Goal: Task Accomplishment & Management: Complete application form

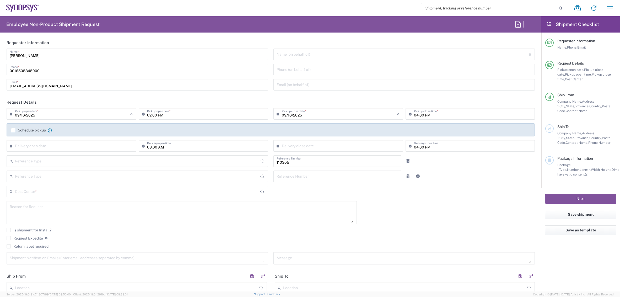
type input "Department"
type input "US01, HR, Dom Recrui 110305"
type input "Delivered at Place"
type input "[GEOGRAPHIC_DATA]"
type input "[US_STATE]"
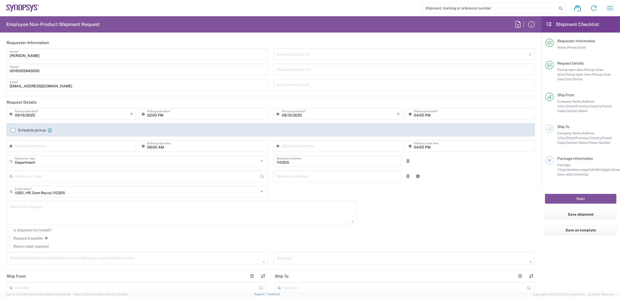
type input "[GEOGRAPHIC_DATA]"
type input "[GEOGRAPHIC_DATA] US26"
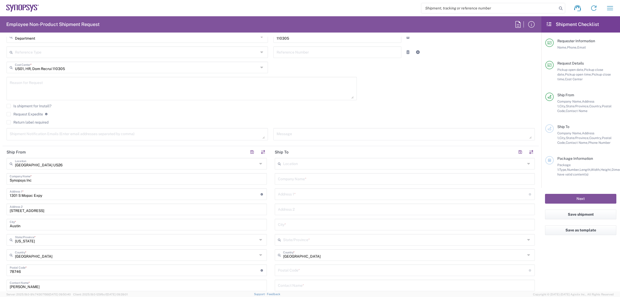
scroll to position [170, 0]
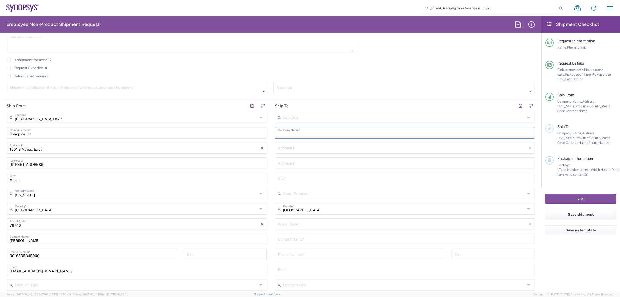
click at [290, 133] on input "text" at bounding box center [405, 132] width 254 height 9
type input "A"
type input "[PERSON_NAME]"
type input "[STREET_ADDRESS]"
type input "[GEOGRAPHIC_DATA]"
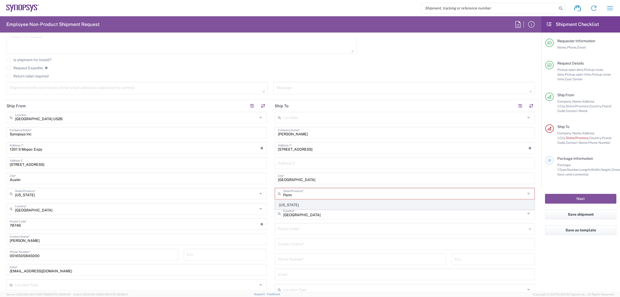
click at [282, 204] on span "[US_STATE]" at bounding box center [404, 205] width 259 height 8
type input "[US_STATE]"
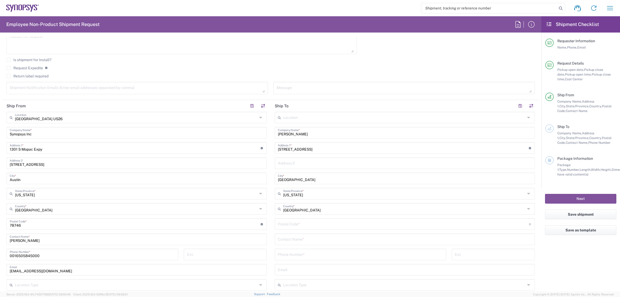
click at [303, 223] on input "undefined" at bounding box center [403, 223] width 251 height 9
type input "15317"
click at [286, 238] on input "text" at bounding box center [405, 238] width 254 height 9
type input "[PERSON_NAME]"
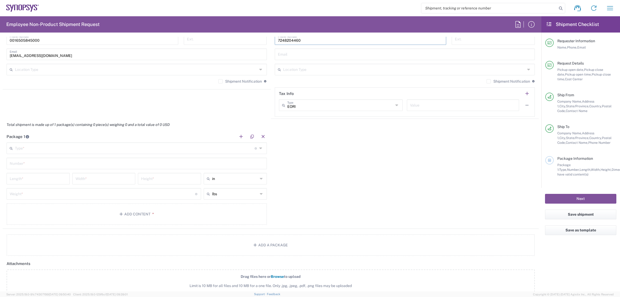
scroll to position [386, 0]
type input "7248204460"
click at [100, 143] on input "text" at bounding box center [135, 146] width 240 height 9
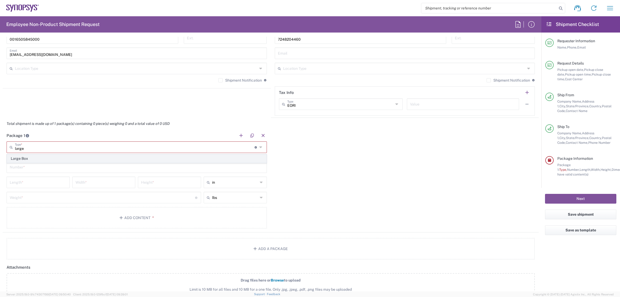
click at [87, 156] on span "Large Box" at bounding box center [136, 158] width 259 height 8
type input "Large Box"
type input "17.5"
type input "12.5"
type input "3"
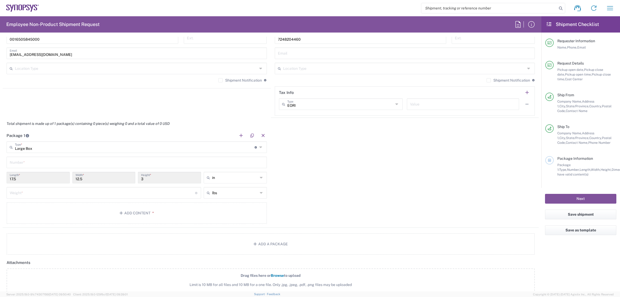
click at [57, 161] on input "text" at bounding box center [137, 161] width 254 height 9
type input "1"
click at [39, 188] on input "number" at bounding box center [102, 192] width 185 height 9
type input "45"
click at [62, 213] on button "Add Content *" at bounding box center [137, 212] width 260 height 21
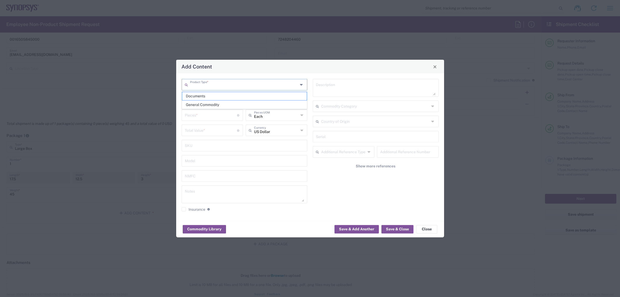
click at [222, 87] on input "text" at bounding box center [244, 84] width 108 height 9
click at [217, 101] on span "General Commodity" at bounding box center [244, 105] width 125 height 8
type input "General Commodity"
click at [209, 98] on input "text" at bounding box center [244, 99] width 119 height 9
type input "drawstring bags"
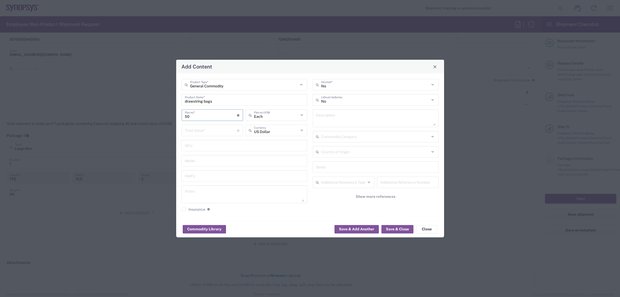
type input "50"
click at [194, 128] on input "number" at bounding box center [211, 129] width 52 height 9
type input "100"
click at [355, 228] on button "Save & Add Another" at bounding box center [356, 229] width 44 height 8
click at [196, 86] on input "text" at bounding box center [244, 84] width 108 height 9
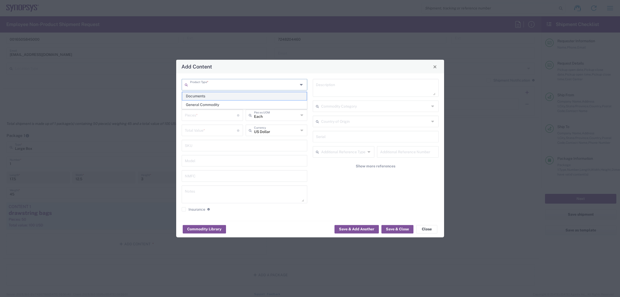
click at [199, 100] on span "Documents" at bounding box center [244, 96] width 125 height 8
type input "Documents"
type input "1"
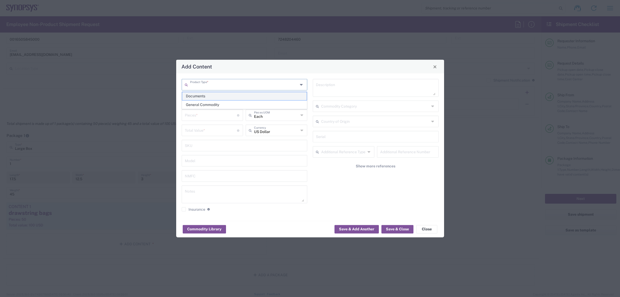
type textarea "Documents"
click at [199, 100] on input "Documents" at bounding box center [244, 99] width 119 height 9
click at [200, 88] on input "Documents" at bounding box center [244, 84] width 108 height 9
click at [200, 103] on span "General Commodity" at bounding box center [244, 105] width 125 height 8
type input "General Commodity"
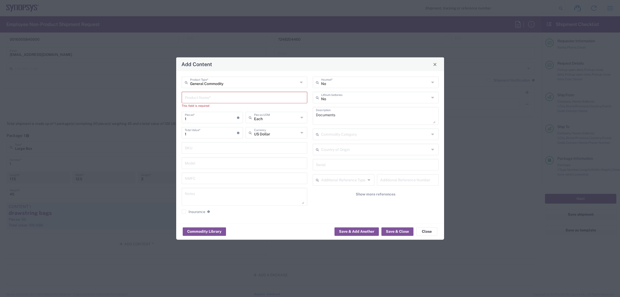
click at [198, 100] on input "text" at bounding box center [244, 97] width 119 height 9
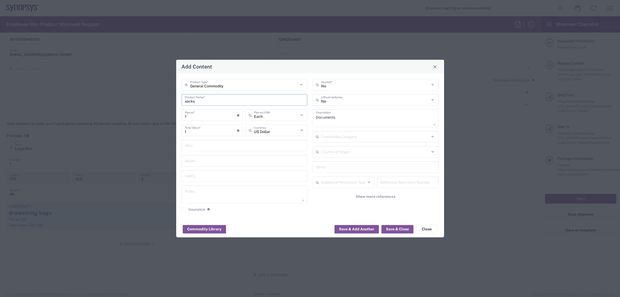
type input "socks"
click at [195, 113] on input "1" at bounding box center [211, 114] width 52 height 9
type input "-5"
type input "5"
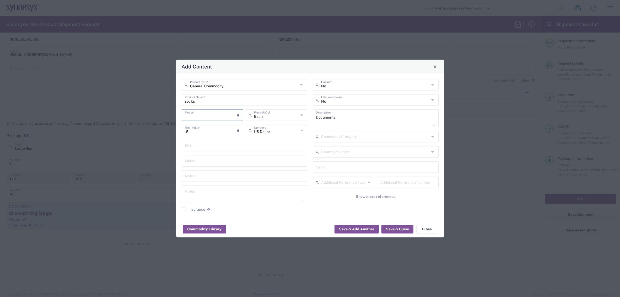
type input "-25"
type input "50"
type input "-250"
type input "50"
click at [203, 128] on input "-250" at bounding box center [211, 129] width 52 height 9
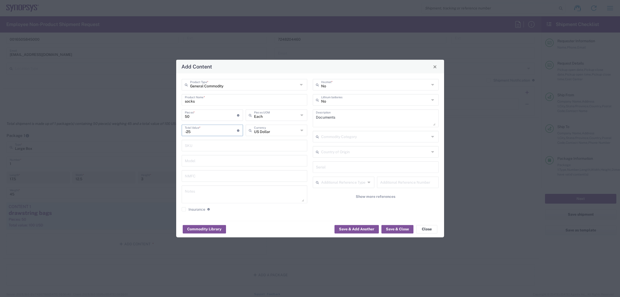
type input "-2"
type input "100"
click at [395, 233] on div "Commodity Library Save & Add Another Save & Close Close" at bounding box center [310, 229] width 268 height 17
click at [395, 231] on button "Save & Close" at bounding box center [397, 229] width 32 height 8
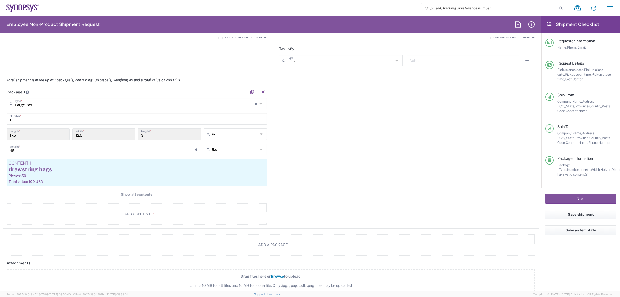
scroll to position [432, 0]
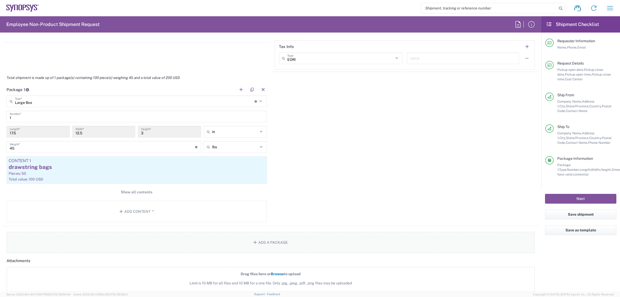
click at [268, 248] on button "Add a Package" at bounding box center [271, 241] width 528 height 21
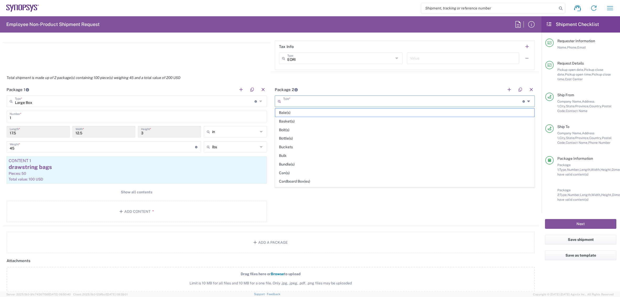
click at [293, 102] on input "text" at bounding box center [403, 100] width 240 height 9
type input "suitcase"
click at [291, 102] on input "suitcase" at bounding box center [403, 100] width 240 height 9
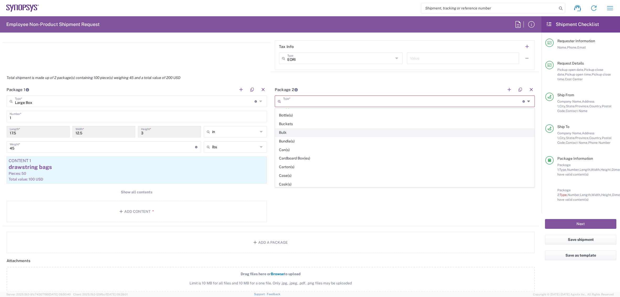
click at [302, 132] on span "Bulk" at bounding box center [404, 132] width 259 height 8
type input "Bulk"
click at [300, 118] on input "text" at bounding box center [405, 115] width 254 height 9
type input "1"
click at [298, 131] on input "number" at bounding box center [306, 131] width 57 height 9
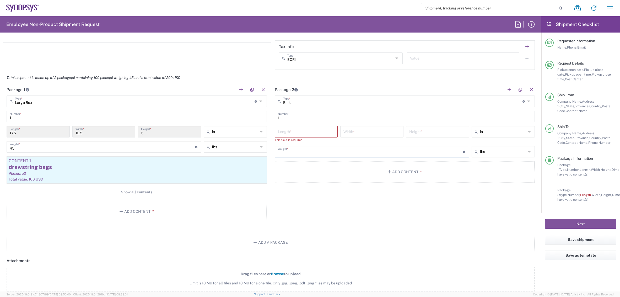
click at [397, 153] on input "number" at bounding box center [370, 150] width 185 height 9
type input "50"
click at [417, 133] on input "number" at bounding box center [437, 131] width 57 height 9
type input "30"
click at [295, 137] on div "Length *" at bounding box center [306, 132] width 63 height 12
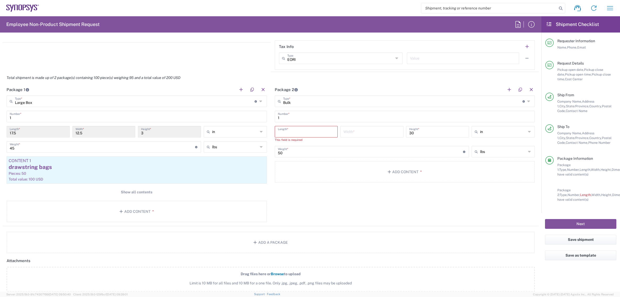
click at [295, 135] on input "number" at bounding box center [306, 131] width 57 height 9
type input "20"
click at [369, 132] on input "number" at bounding box center [371, 131] width 57 height 9
type input "20"
click at [312, 135] on input "20" at bounding box center [306, 131] width 57 height 9
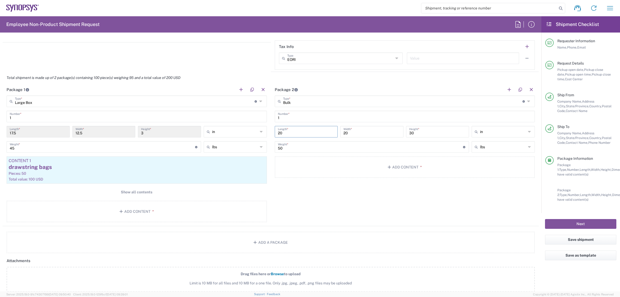
type input "2"
type input "14"
click at [327, 187] on div "Package 2 Bulk Type * Material used to package goods Bale(s) Basket(s) Bolt(s) …" at bounding box center [405, 155] width 268 height 142
click at [342, 174] on button "Add Content *" at bounding box center [405, 166] width 260 height 21
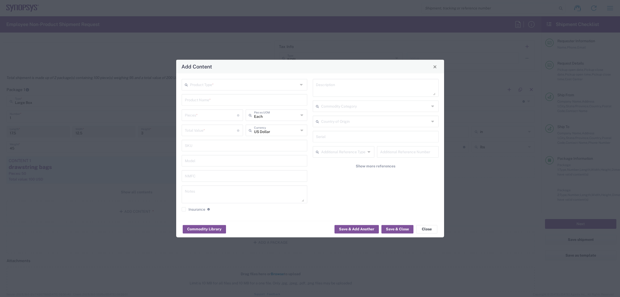
click at [201, 84] on input "text" at bounding box center [244, 84] width 108 height 9
click at [199, 106] on span "General Commodity" at bounding box center [244, 105] width 125 height 8
type input "General Commodity"
click at [196, 103] on input "text" at bounding box center [244, 99] width 119 height 9
type input "tablecloth"
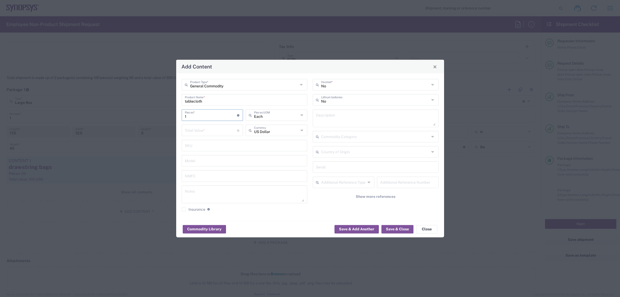
type input "1"
click at [205, 130] on input "number" at bounding box center [211, 129] width 52 height 9
type input "Each"
type input "100"
click at [389, 228] on button "Save & Close" at bounding box center [397, 229] width 32 height 8
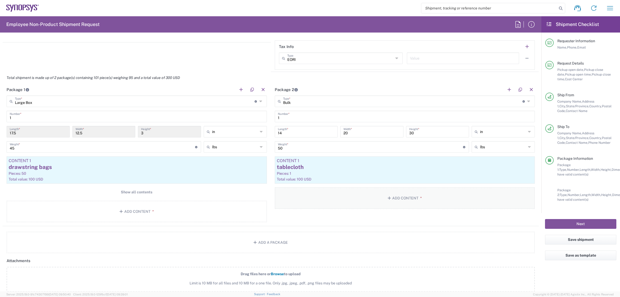
click at [359, 199] on button "Add Content *" at bounding box center [405, 197] width 260 height 21
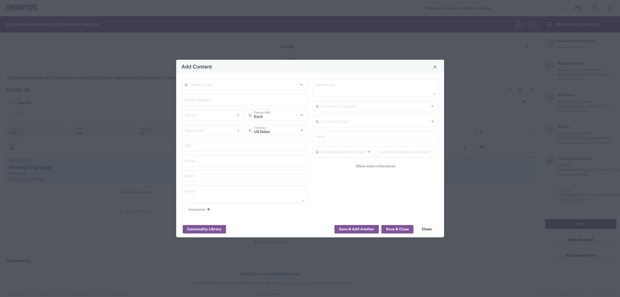
click at [237, 84] on input "text" at bounding box center [244, 84] width 108 height 9
click at [229, 103] on span "General Commodity" at bounding box center [244, 105] width 125 height 8
type input "General Commodity"
click at [215, 101] on input "text" at bounding box center [244, 99] width 119 height 9
type input "s"
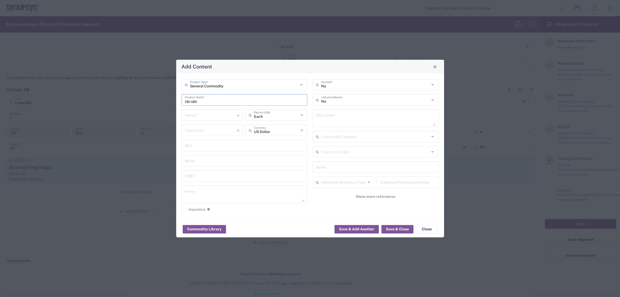
type input "zip-ups"
click at [206, 114] on input "number" at bounding box center [211, 114] width 52 height 9
type input "10"
click at [208, 133] on input "number" at bounding box center [211, 129] width 52 height 9
type input "2"
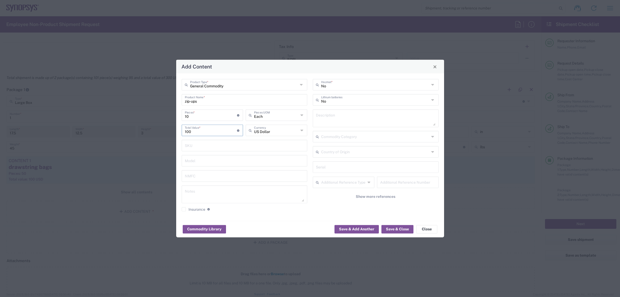
click at [187, 132] on input "100" at bounding box center [211, 129] width 52 height 9
click at [186, 131] on input "100" at bounding box center [211, 129] width 52 height 9
type input "200"
click at [392, 229] on button "Save & Close" at bounding box center [397, 229] width 32 height 8
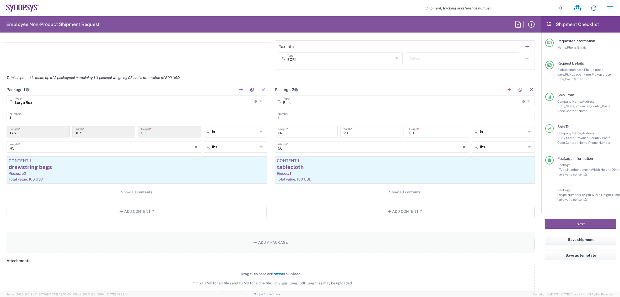
click at [297, 238] on button "Add a Package" at bounding box center [271, 241] width 528 height 21
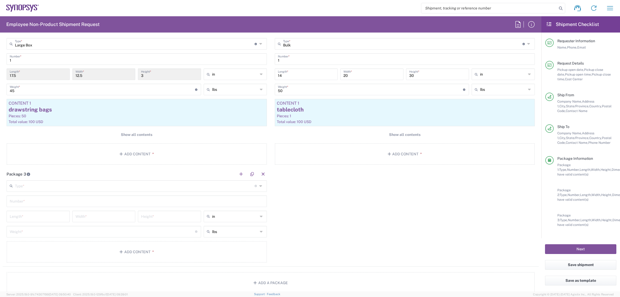
scroll to position [491, 0]
click at [60, 201] on input "text" at bounding box center [137, 199] width 254 height 9
type input "2"
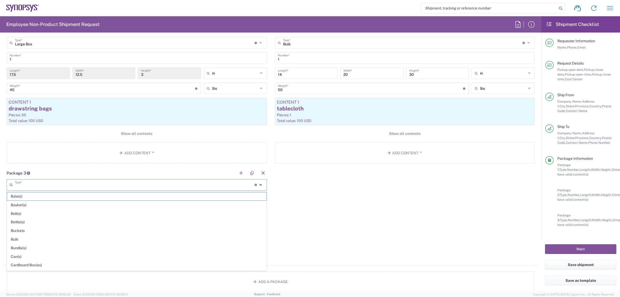
click at [66, 185] on input "text" at bounding box center [135, 184] width 240 height 9
click at [59, 214] on span "Medium Box" at bounding box center [136, 213] width 259 height 8
type input "Medium Box"
type input "13"
type input "11.5"
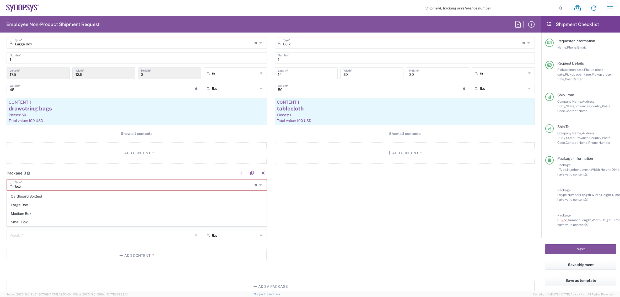
type input "2.5"
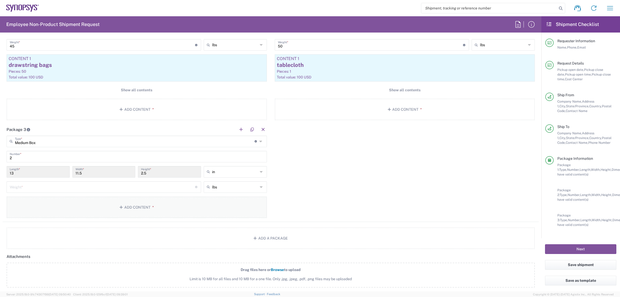
scroll to position [535, 0]
click at [59, 184] on input "number" at bounding box center [102, 185] width 185 height 9
type input "15"
click at [87, 206] on button "Add Content *" at bounding box center [137, 205] width 260 height 21
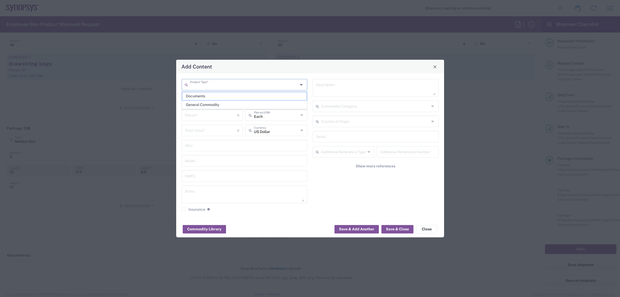
click at [212, 83] on input "text" at bounding box center [244, 84] width 108 height 9
drag, startPoint x: 206, startPoint y: 99, endPoint x: 205, endPoint y: 102, distance: 3.8
click at [205, 102] on ul "Documents General Commodity" at bounding box center [244, 100] width 125 height 17
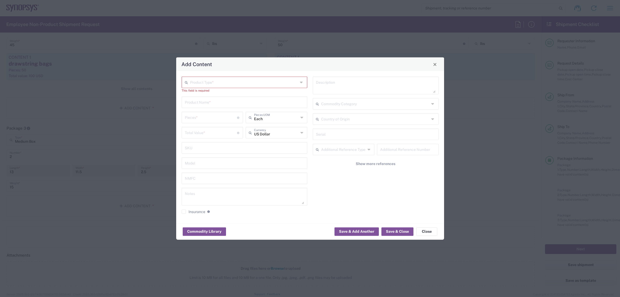
click at [209, 102] on input "text" at bounding box center [244, 101] width 119 height 9
click at [207, 80] on input "text" at bounding box center [244, 81] width 108 height 9
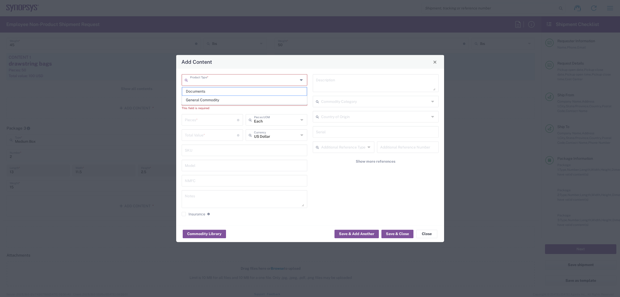
click at [208, 100] on span "General Commodity" at bounding box center [244, 100] width 125 height 8
type input "General Commodity"
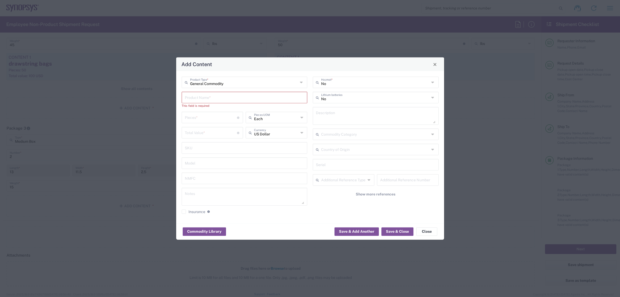
click at [198, 99] on input "text" at bounding box center [244, 97] width 119 height 9
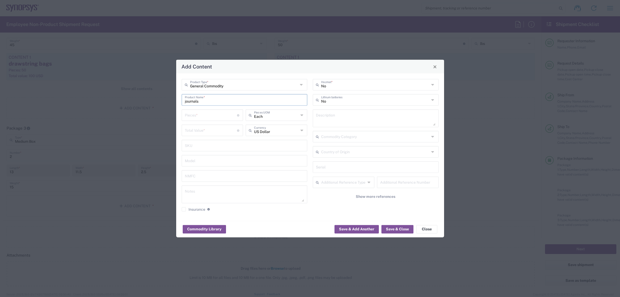
type input "journals"
click at [198, 114] on input "number" at bounding box center [211, 114] width 52 height 9
type input "50"
click at [201, 127] on input "number" at bounding box center [211, 129] width 52 height 9
type input "200"
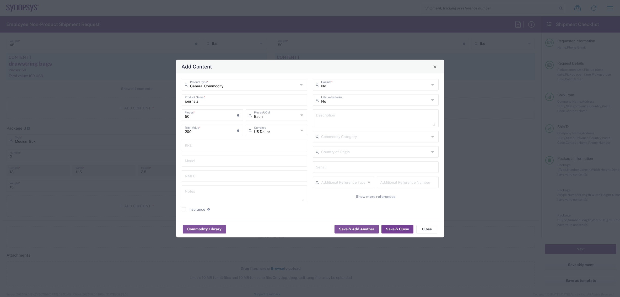
click at [399, 229] on button "Save & Close" at bounding box center [397, 229] width 32 height 8
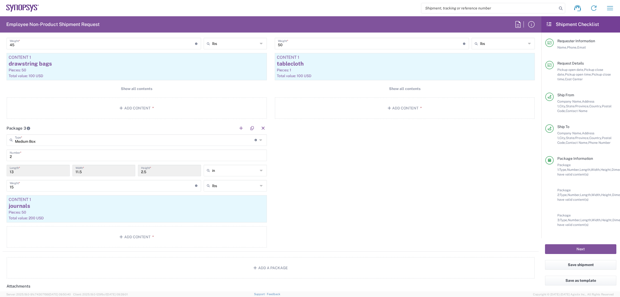
click at [366, 192] on div "Package 1 Large Box Type * Material used to package goods Large Box 1 Number * …" at bounding box center [271, 115] width 536 height 271
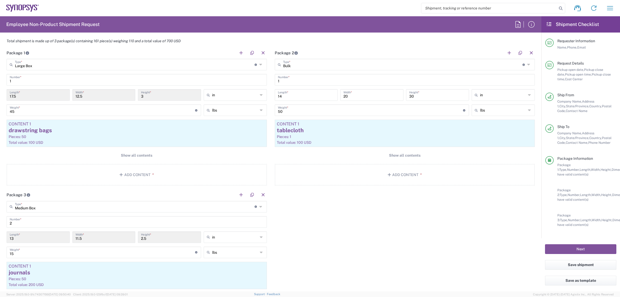
scroll to position [468, 0]
click at [250, 195] on button "button" at bounding box center [251, 195] width 7 height 7
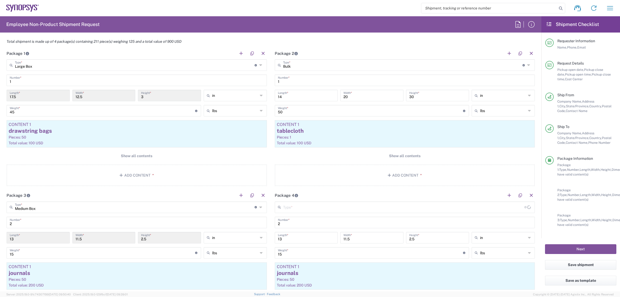
type input "Medium Box"
click at [177, 220] on input "2" at bounding box center [137, 221] width 254 height 9
type input "1"
click at [314, 224] on input "2" at bounding box center [405, 221] width 254 height 9
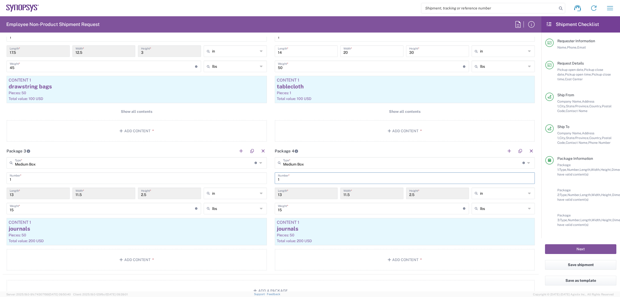
scroll to position [513, 0]
type input "1"
click at [317, 144] on header "Package 4" at bounding box center [405, 150] width 268 height 12
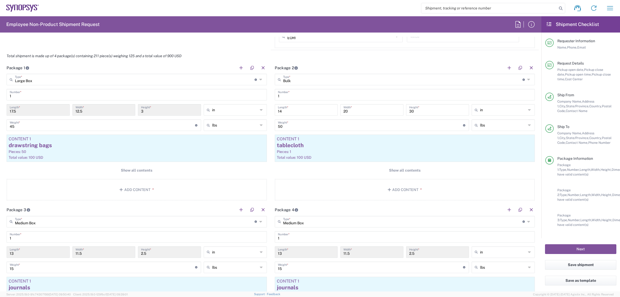
scroll to position [452, 0]
click at [567, 251] on button "Next" at bounding box center [580, 249] width 71 height 10
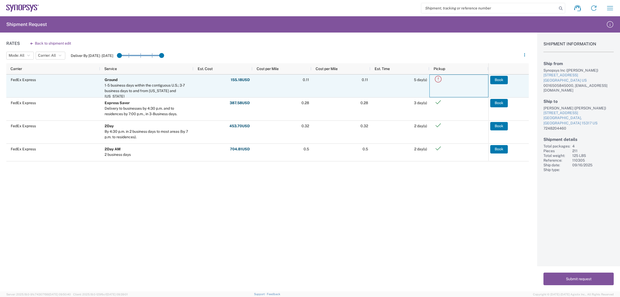
click at [437, 79] on icon at bounding box center [438, 79] width 9 height 9
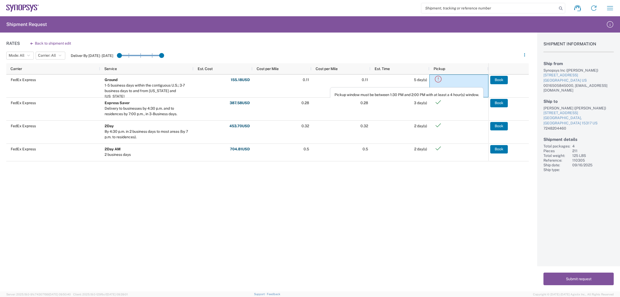
click at [365, 236] on div "Rates Back to shipment edit Mode: All All SMAL Carrier: All All FedEx Express D…" at bounding box center [264, 161] width 529 height 259
